Goal: Check status: Check status

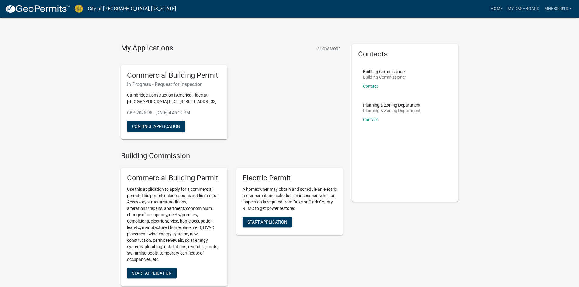
click at [198, 103] on p "Cambridge Construction | America Place at [GEOGRAPHIC_DATA] LLC | [STREET_ADDRE…" at bounding box center [174, 98] width 94 height 13
click at [185, 113] on p "CBP-2025-95 - [DATE] 4:45:19 PM" at bounding box center [174, 113] width 94 height 6
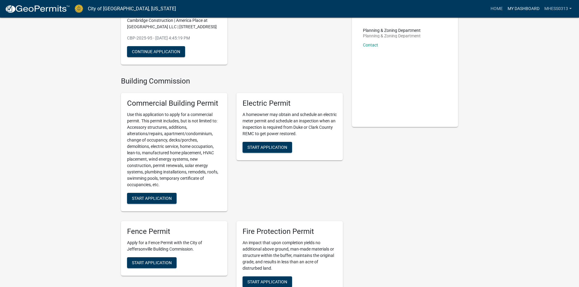
scroll to position [24, 0]
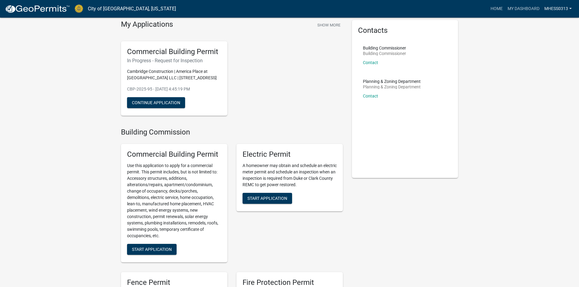
click at [555, 9] on link "Mhess0313" at bounding box center [558, 9] width 32 height 12
click at [529, 8] on link "My Dashboard" at bounding box center [523, 9] width 37 height 12
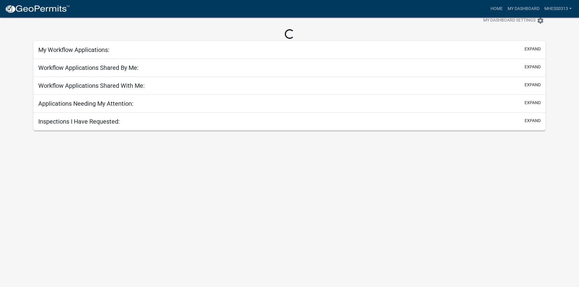
scroll to position [41, 0]
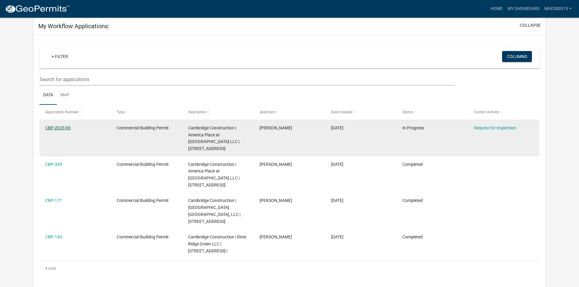
click at [51, 128] on link "CBP-2025-95" at bounding box center [57, 128] width 25 height 5
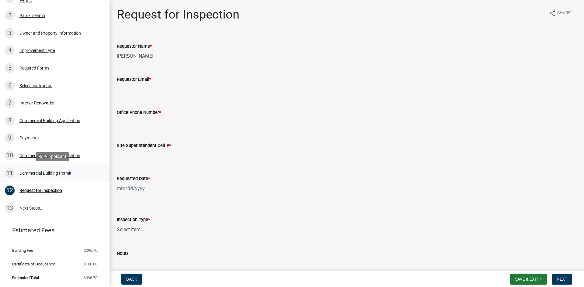
scroll to position [128, 0]
click at [60, 173] on div "Commercial Building Permit" at bounding box center [45, 173] width 52 height 4
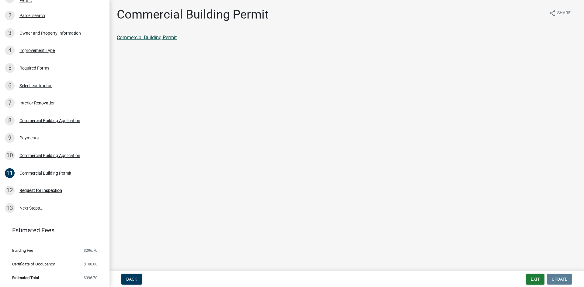
click at [165, 38] on link "Commercial Building Permit" at bounding box center [147, 38] width 60 height 6
